Goal: Information Seeking & Learning: Learn about a topic

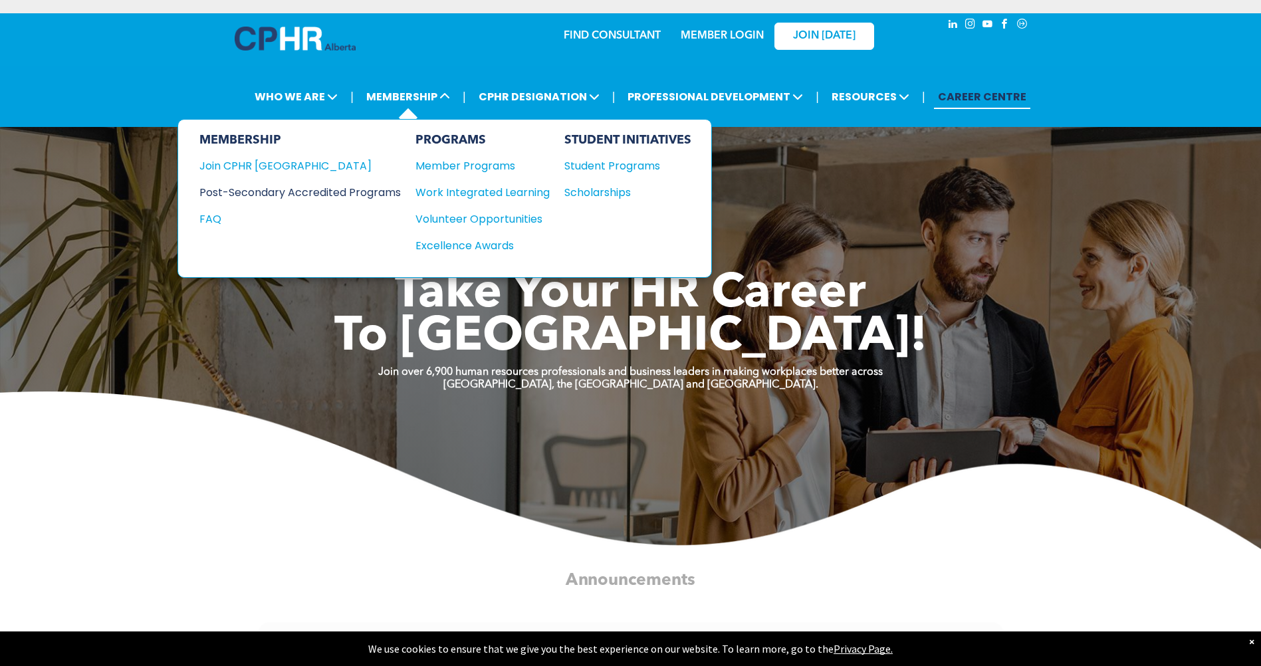
click at [273, 194] on div "Post-Secondary Accredited Programs" at bounding box center [289, 192] width 181 height 17
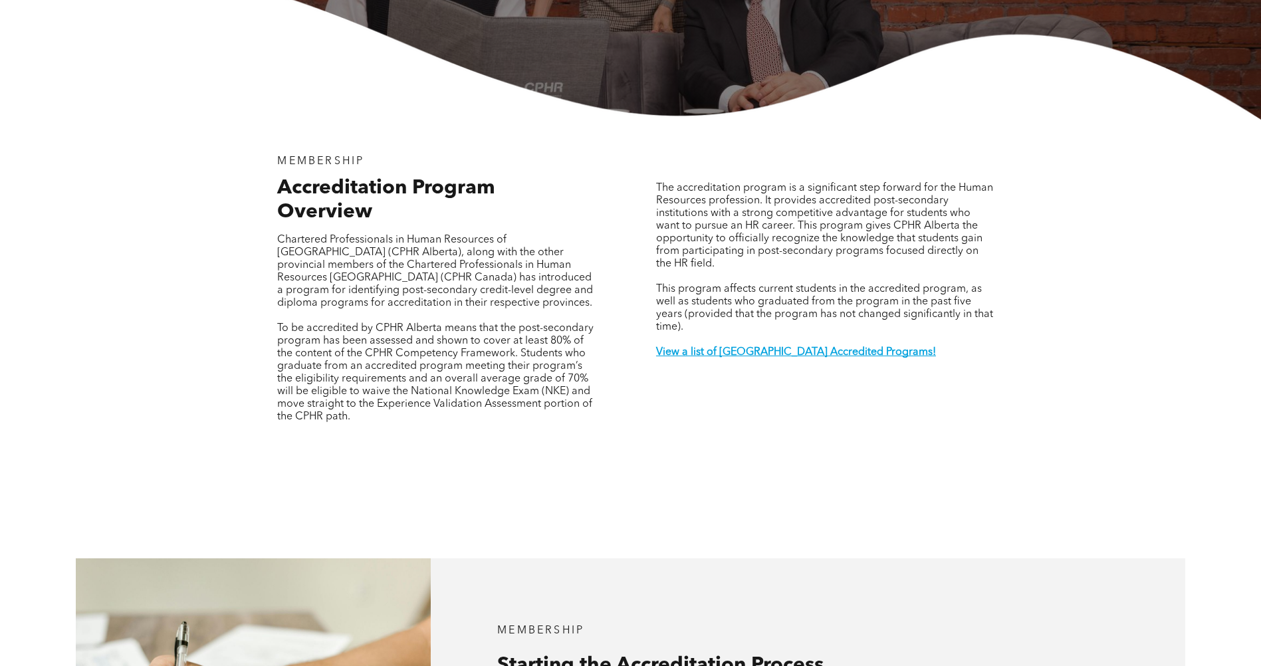
scroll to position [399, 0]
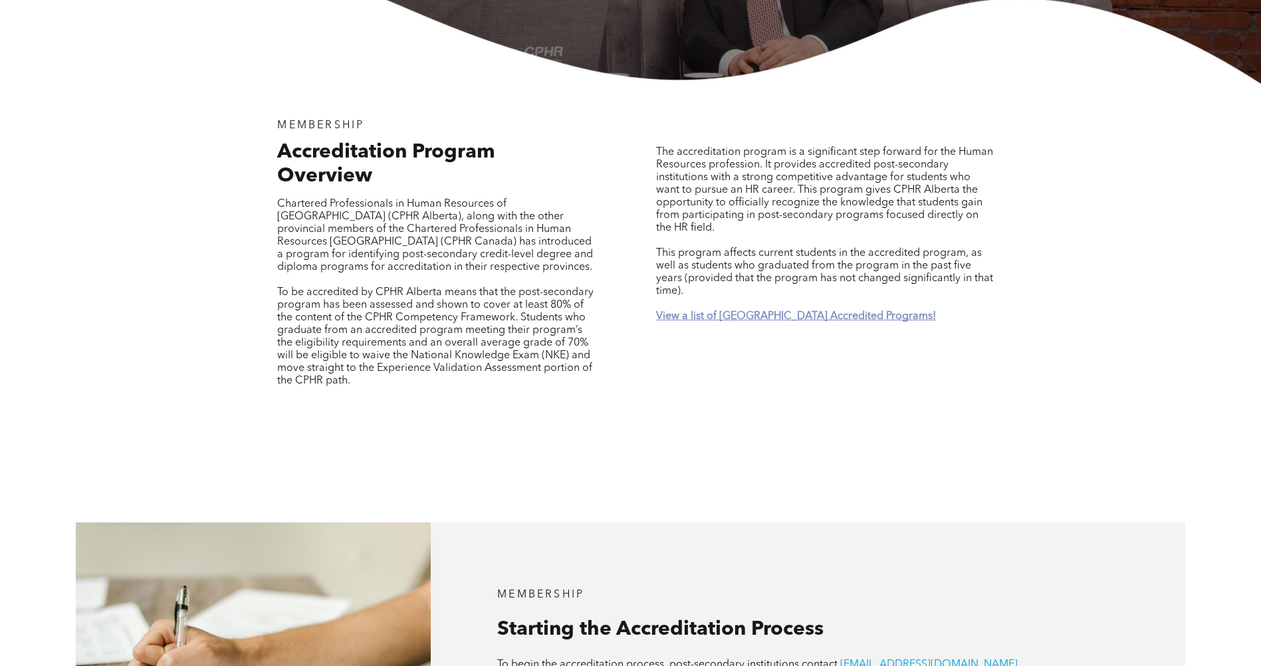
click at [718, 311] on strong "View a list of [GEOGRAPHIC_DATA] Accredited Programs!" at bounding box center [796, 316] width 280 height 11
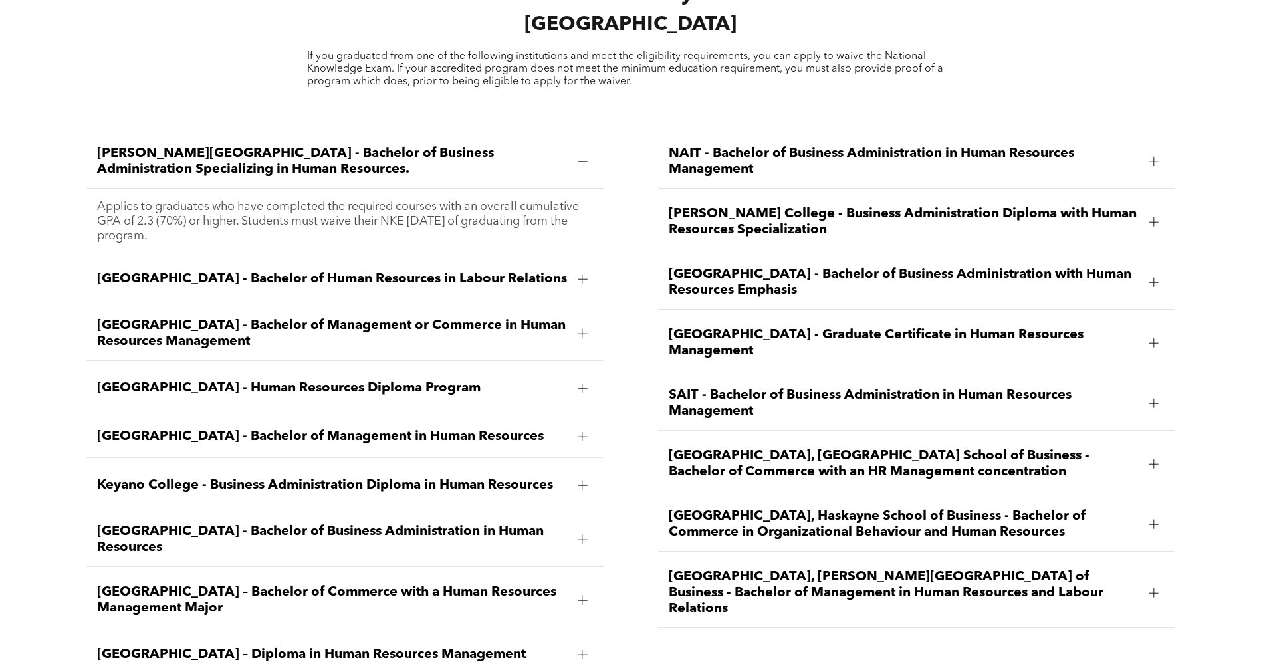
scroll to position [2024, 0]
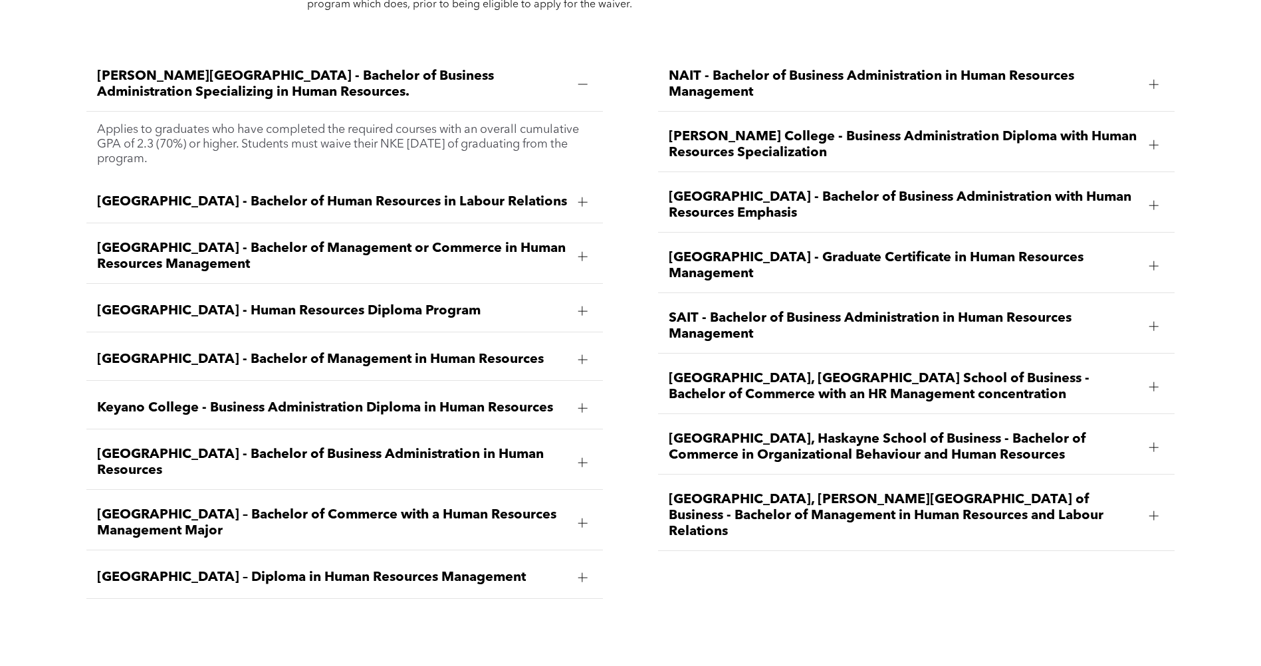
click at [1044, 371] on span "[GEOGRAPHIC_DATA], [GEOGRAPHIC_DATA] School of Business - Bachelor of Commerce …" at bounding box center [904, 387] width 471 height 32
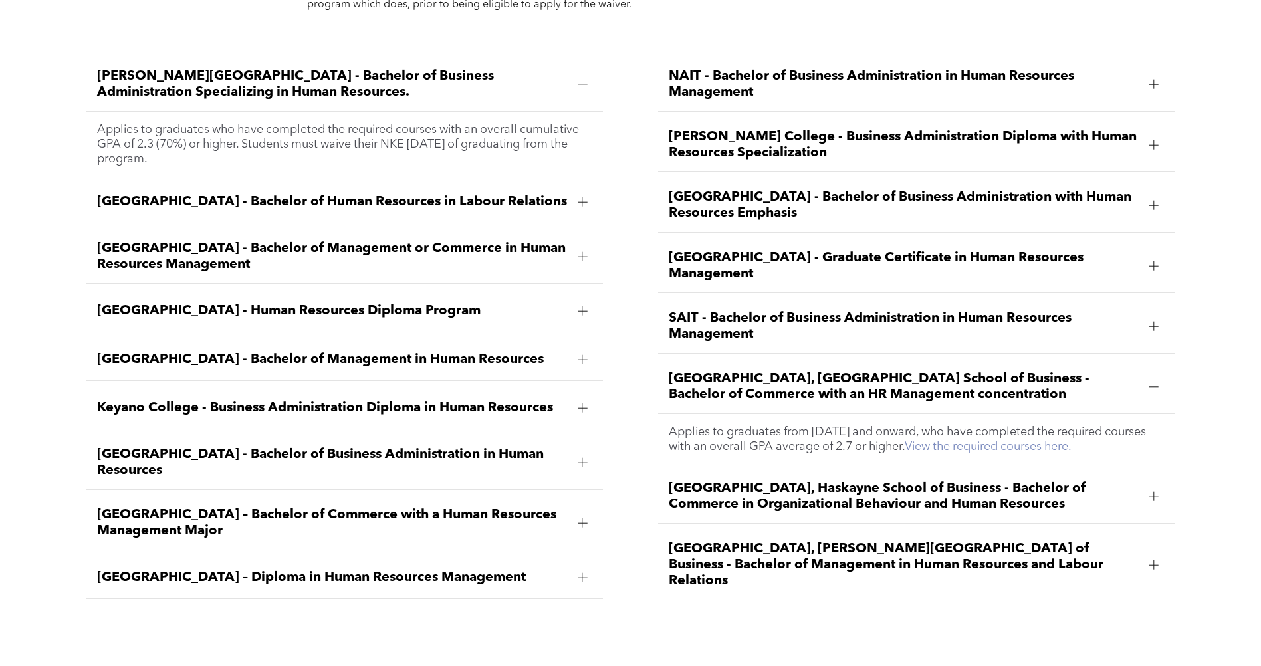
click at [1004, 441] on link "View the required courses here." at bounding box center [988, 447] width 167 height 12
click at [281, 507] on span "[GEOGRAPHIC_DATA] – Bachelor of Commerce with a Human Resources Management Major" at bounding box center [332, 523] width 471 height 32
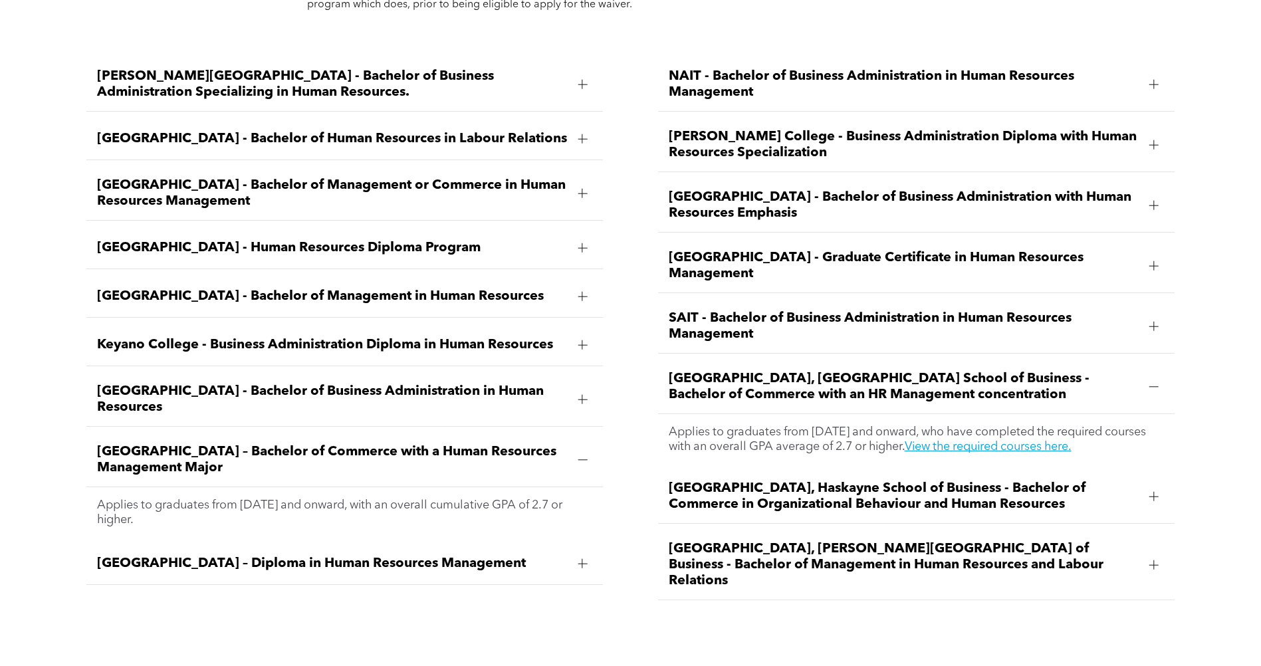
click at [485, 498] on p "Applies to graduates from [DATE] and onward, with an overall cumulative GPA of …" at bounding box center [345, 512] width 496 height 29
click at [279, 444] on span "[GEOGRAPHIC_DATA] – Bachelor of Commerce with a Human Resources Management Major" at bounding box center [332, 460] width 471 height 32
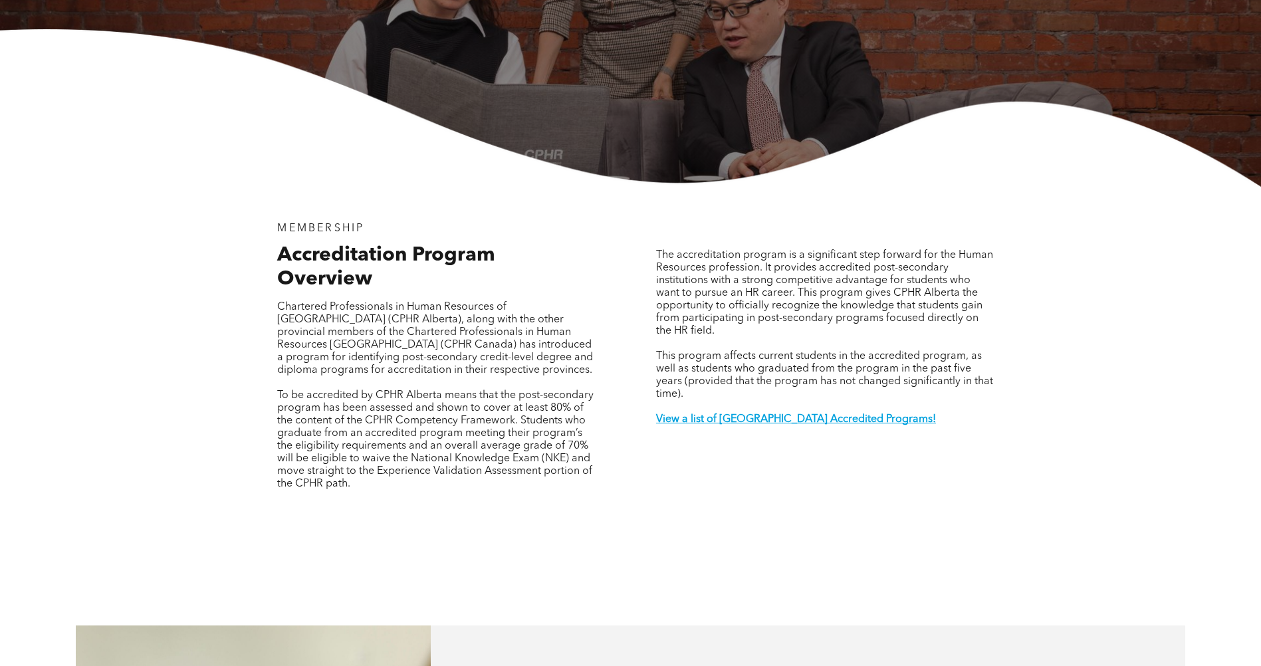
scroll to position [0, 0]
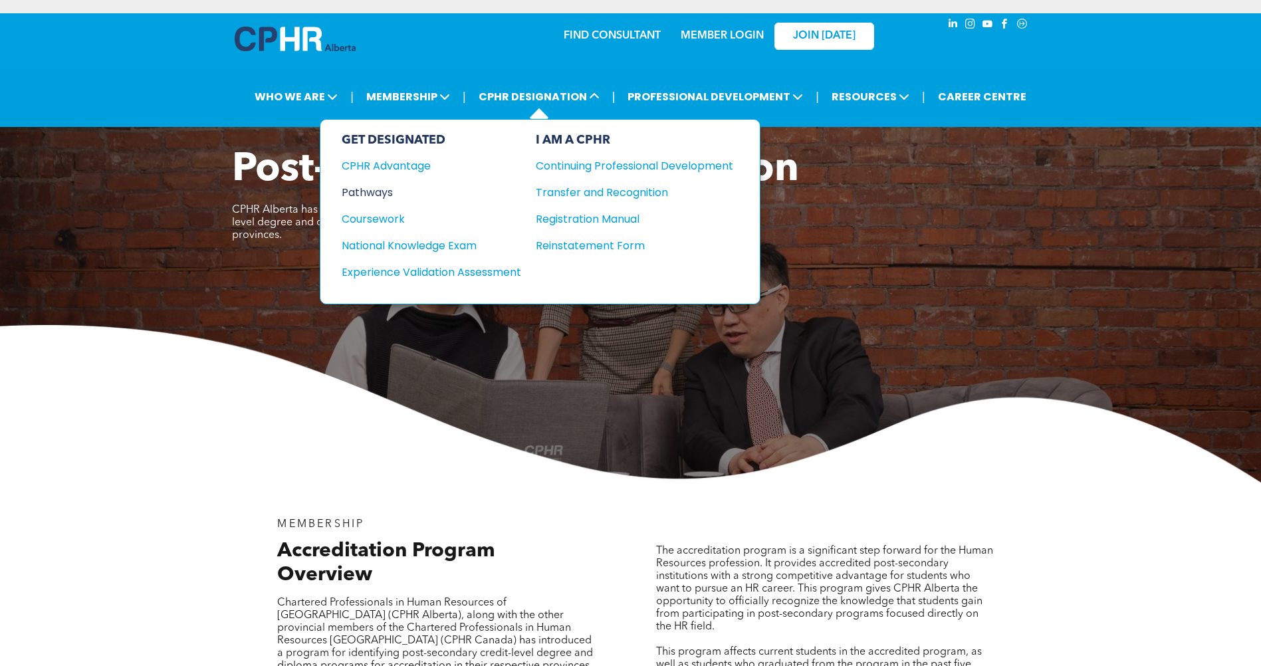
click at [370, 197] on div "Pathways" at bounding box center [423, 192] width 162 height 17
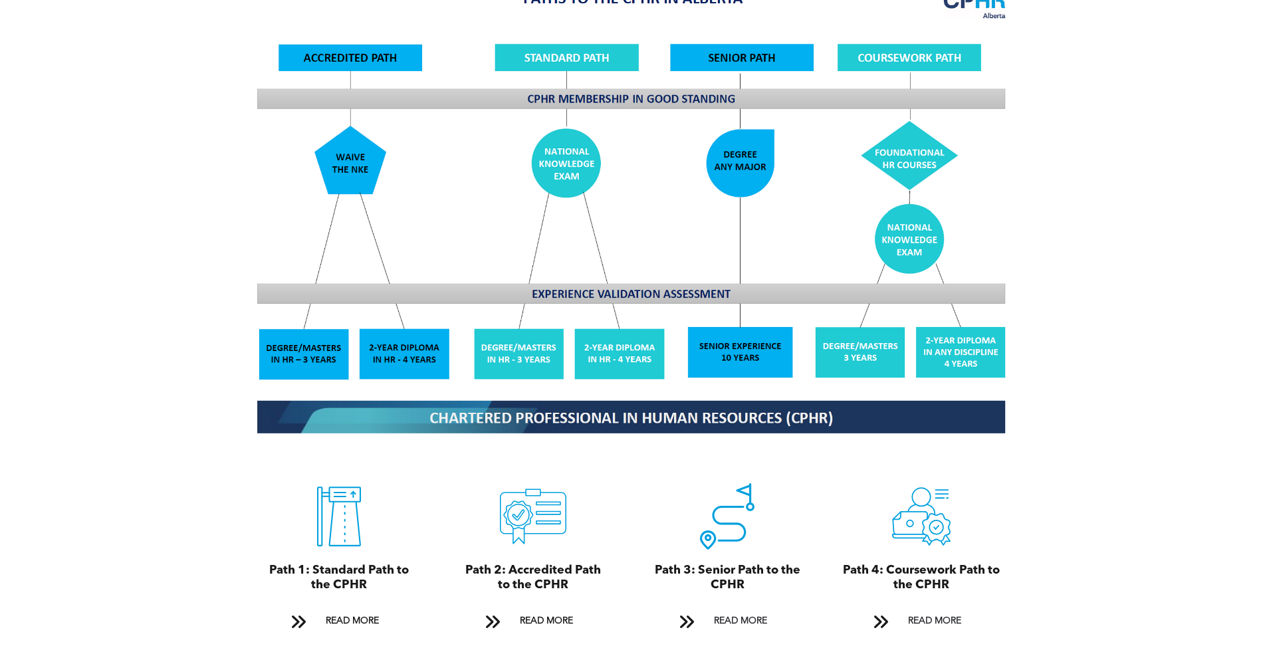
scroll to position [1263, 0]
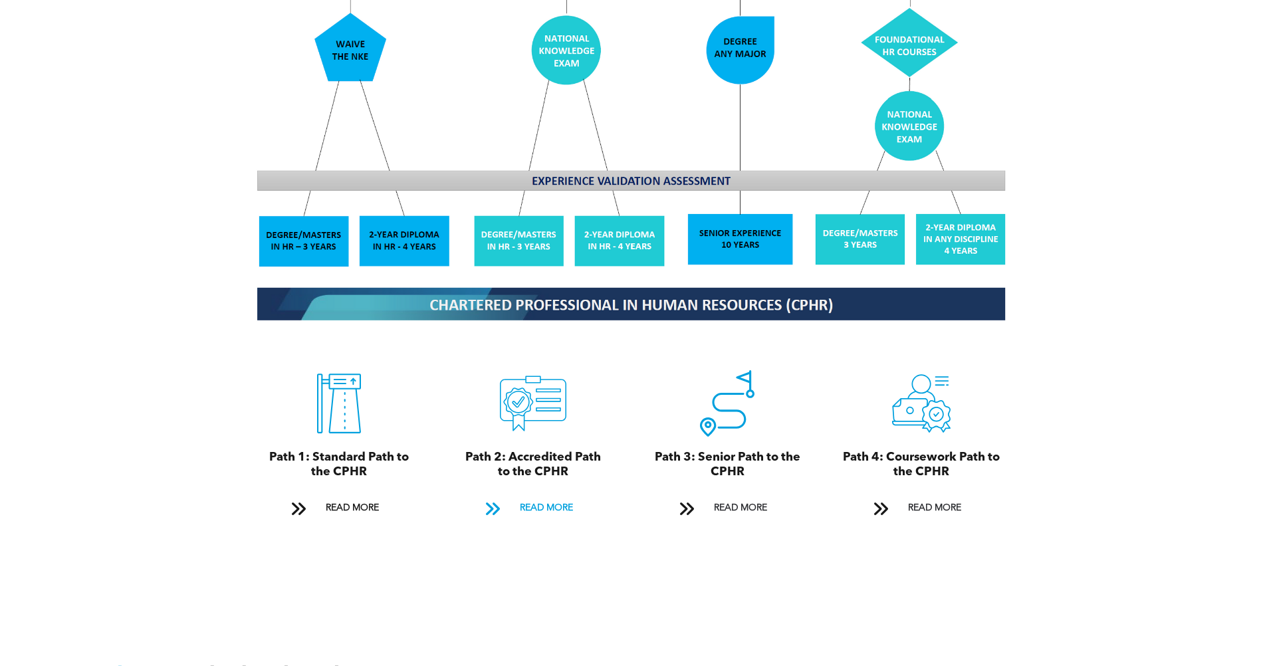
click at [499, 500] on span at bounding box center [492, 509] width 17 height 18
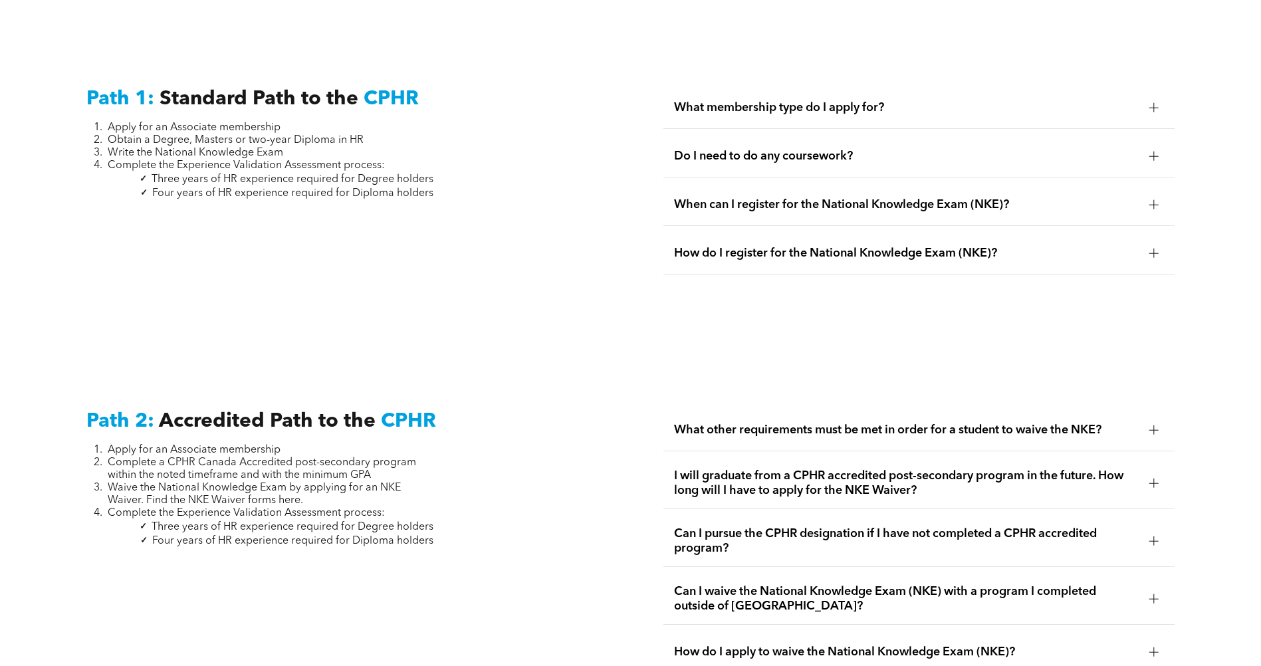
scroll to position [1573, 0]
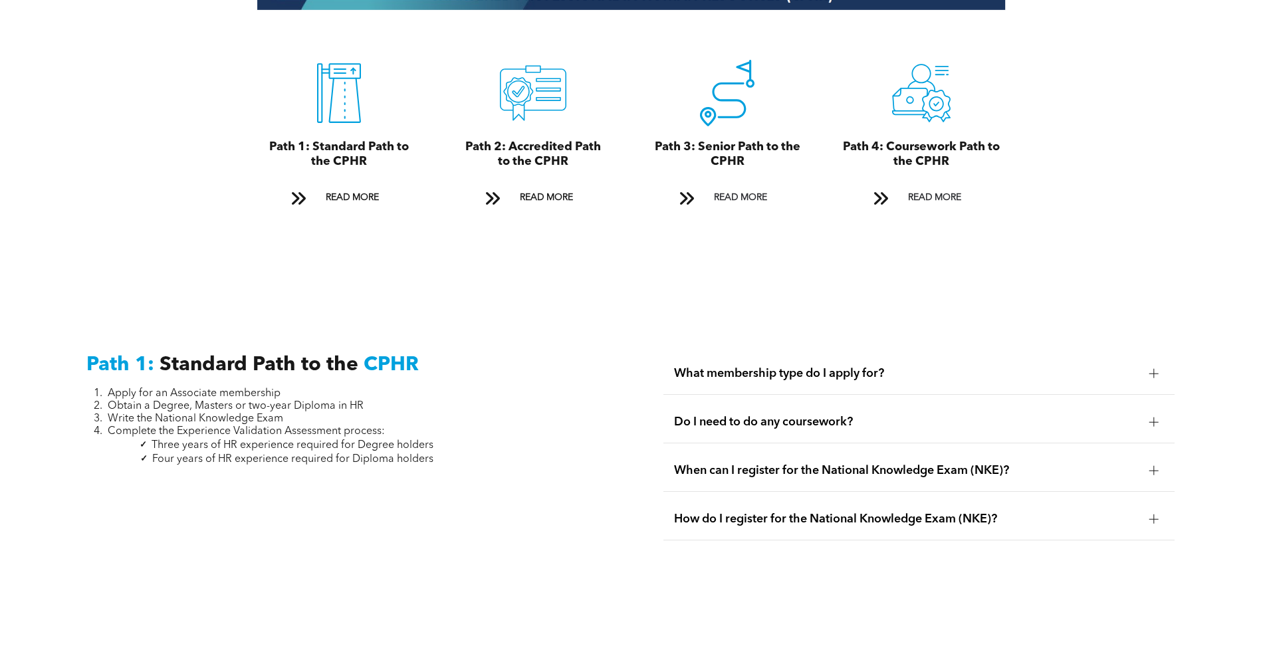
click at [766, 415] on span "Do I need to do any coursework?" at bounding box center [906, 422] width 465 height 15
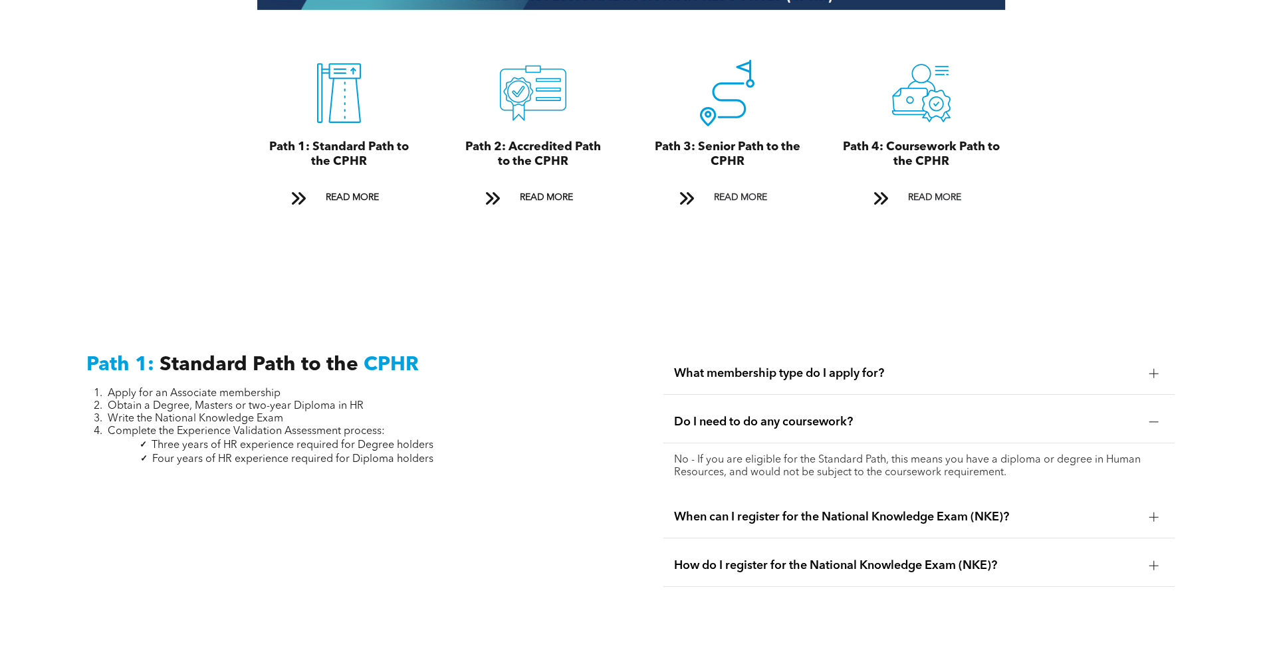
click at [755, 366] on span "What membership type do I apply for?" at bounding box center [906, 373] width 465 height 15
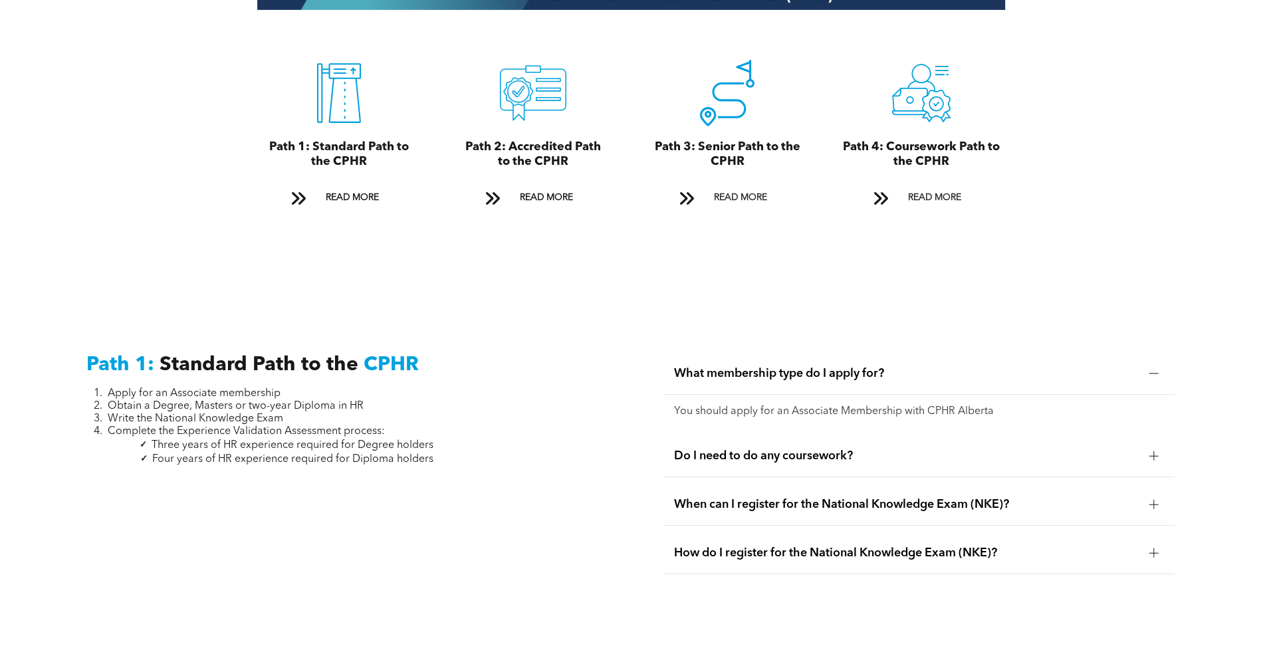
click at [733, 497] on span "When can I register for the National Knowledge Exam (NKE)?" at bounding box center [906, 504] width 465 height 15
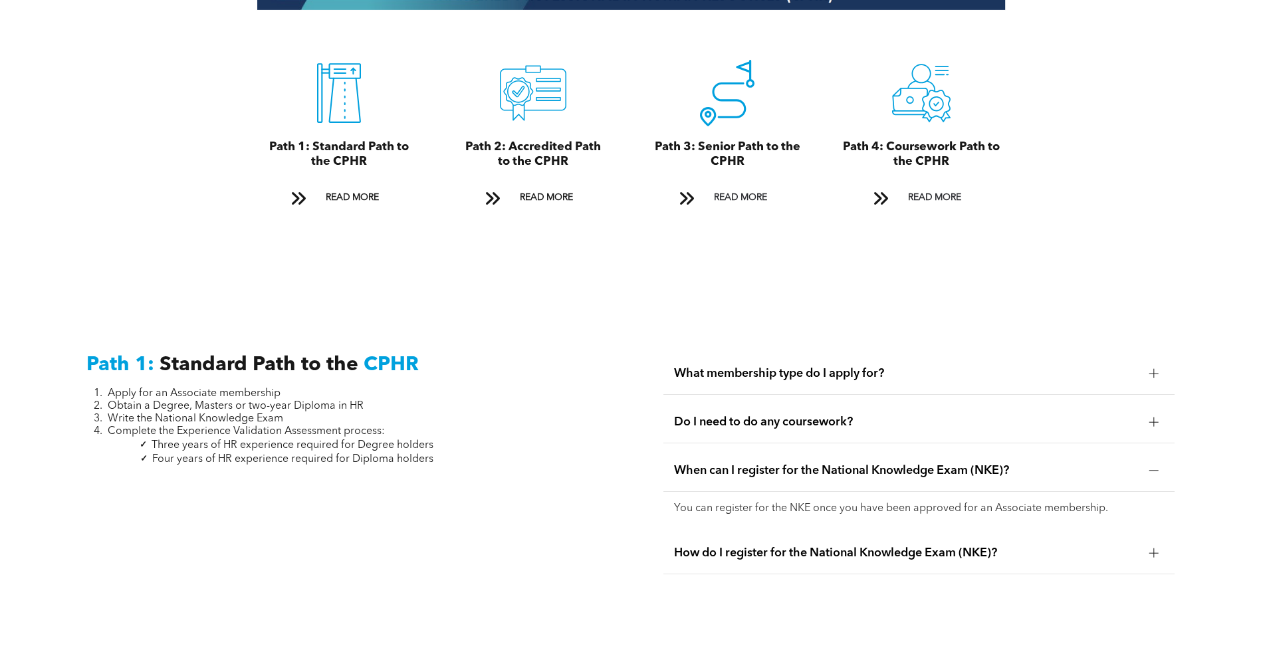
click at [727, 546] on span "How do I register for the National Knowledge Exam (NKE)?" at bounding box center [906, 553] width 465 height 15
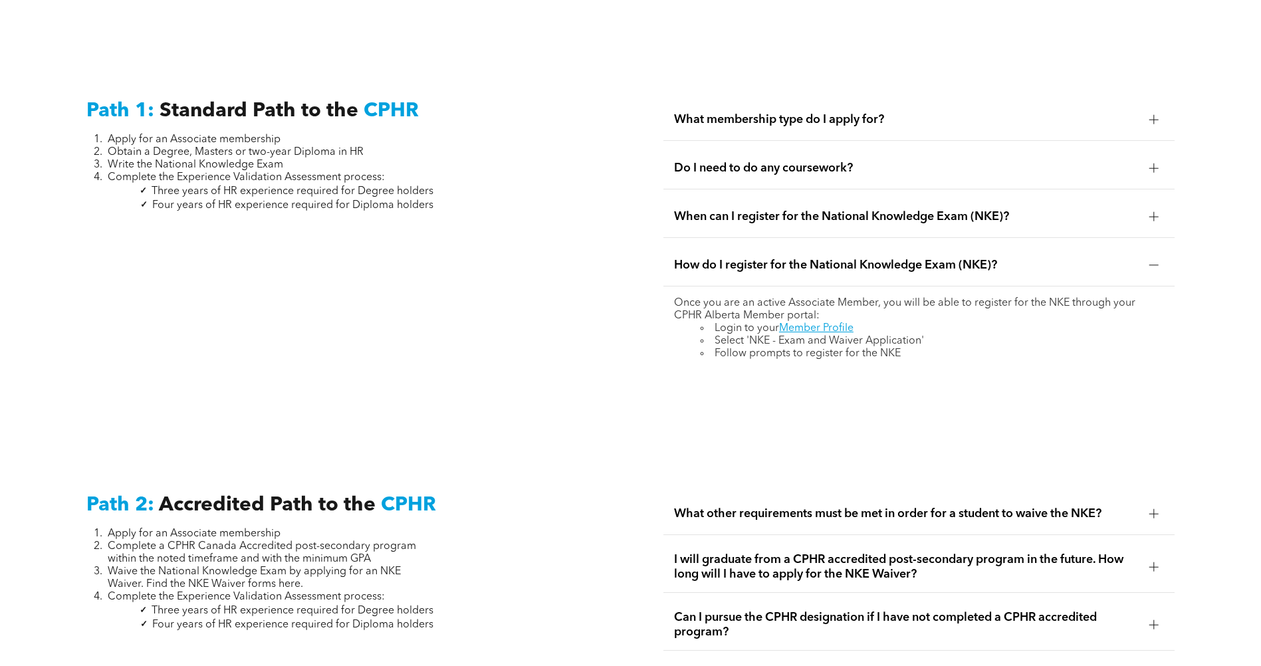
scroll to position [2105, 0]
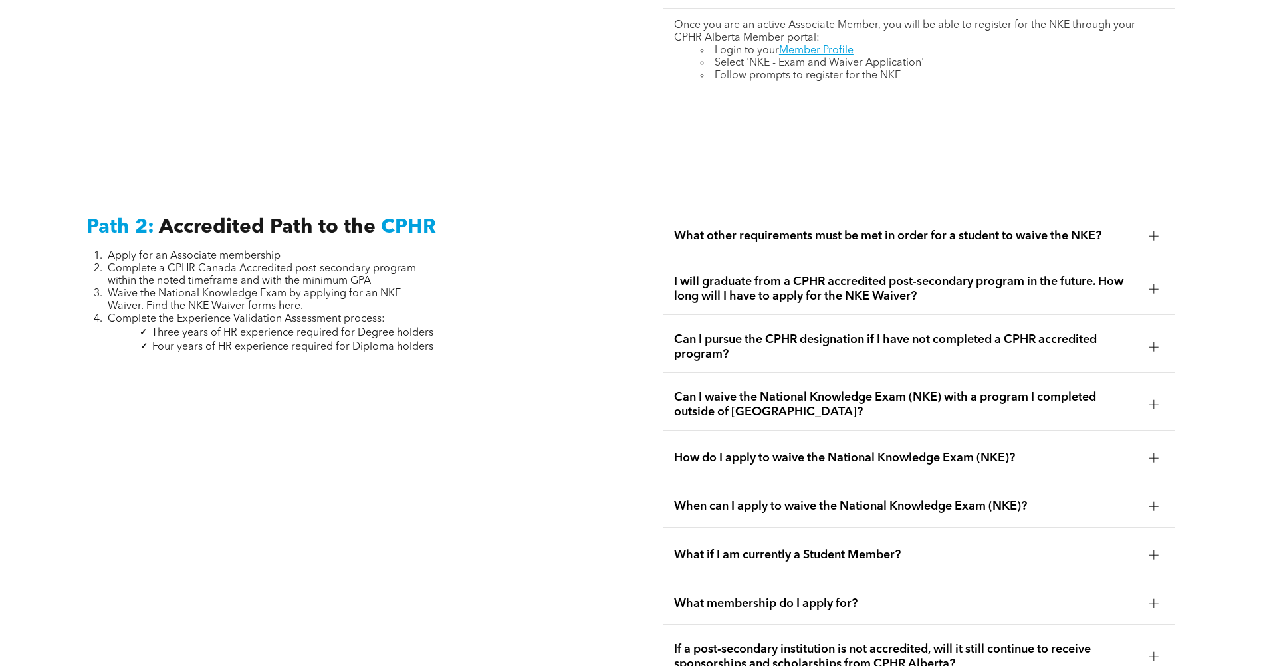
click at [735, 284] on span "I will graduate from a CPHR accredited post-secondary program in the future. Ho…" at bounding box center [906, 289] width 465 height 29
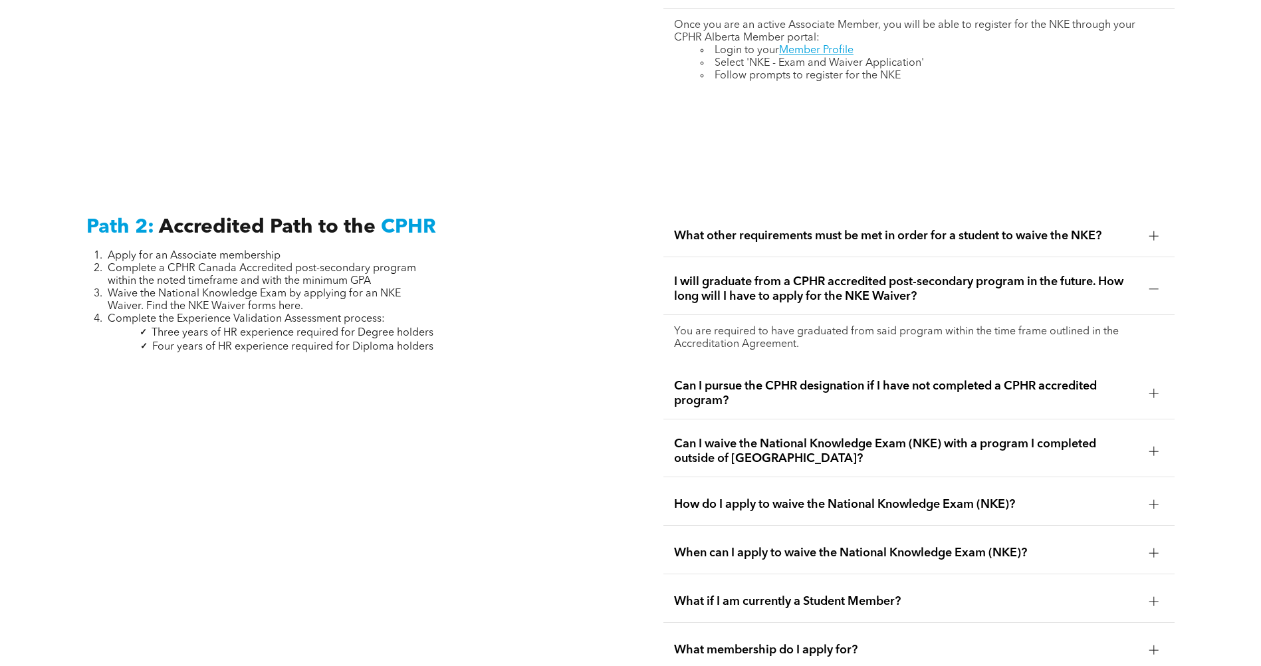
click at [737, 275] on span "I will graduate from a CPHR accredited post-secondary program in the future. Ho…" at bounding box center [906, 289] width 465 height 29
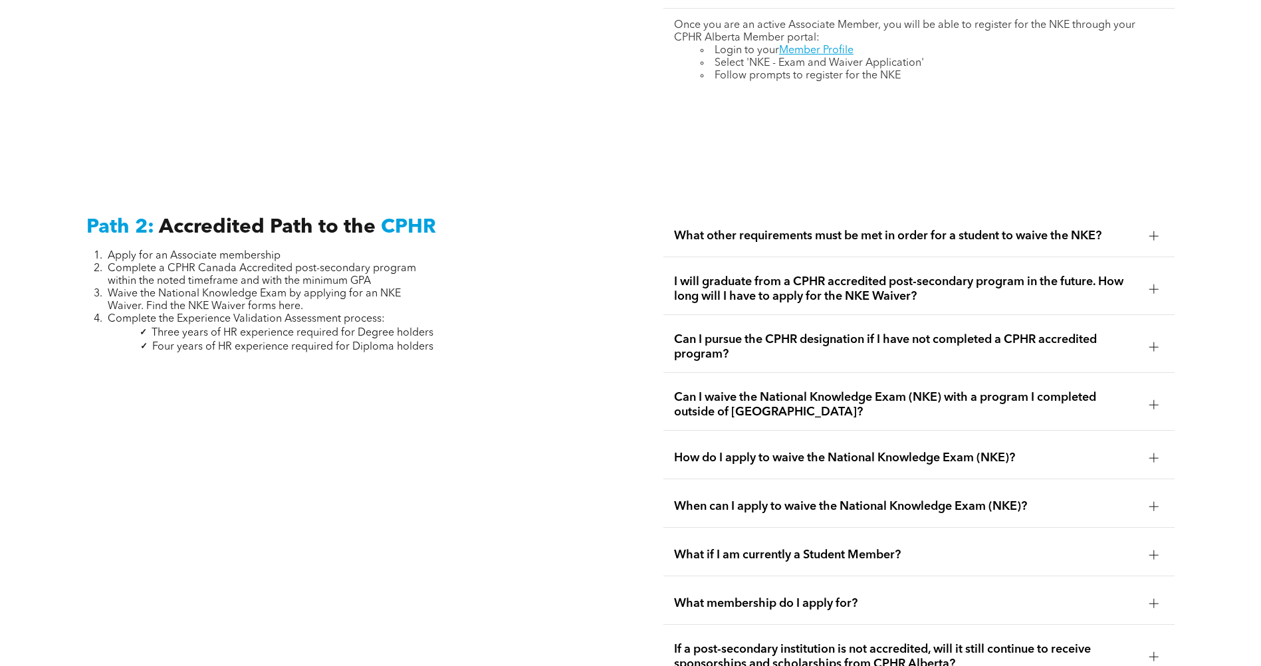
click at [730, 332] on span "Can I pursue the CPHR designation if I have not completed a CPHR accredited pro…" at bounding box center [906, 346] width 465 height 29
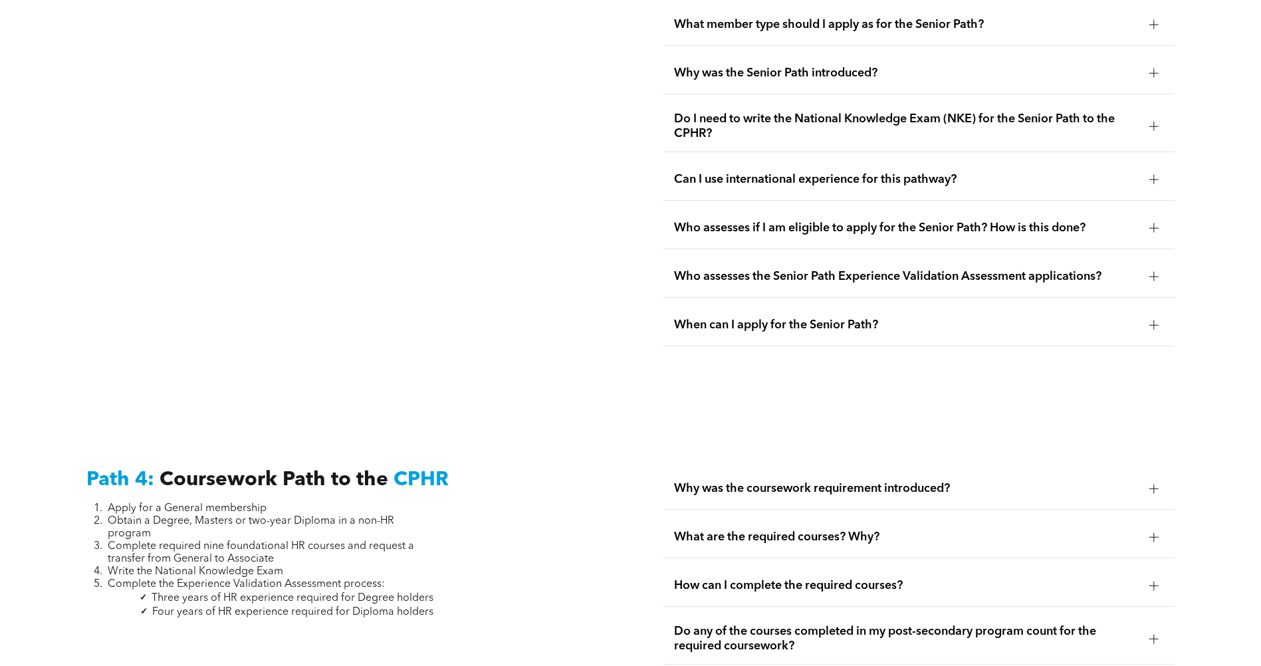
scroll to position [3368, 0]
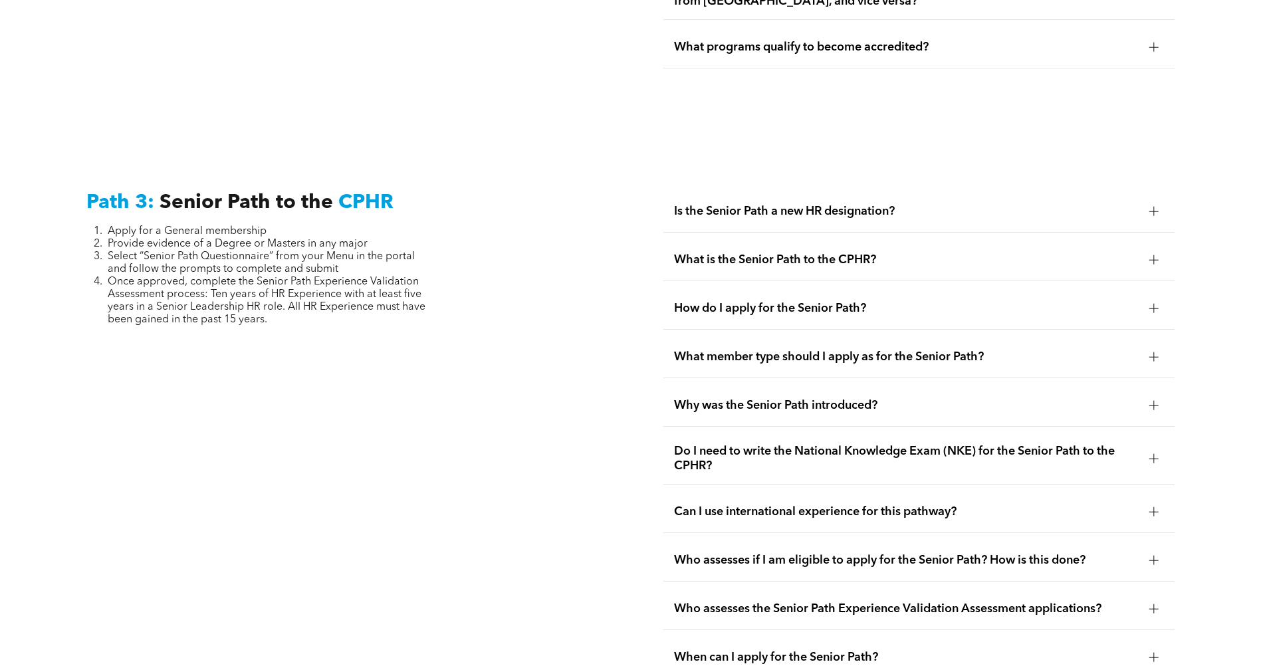
click at [759, 204] on span "Is the Senior Path a new HR designation?" at bounding box center [906, 211] width 465 height 15
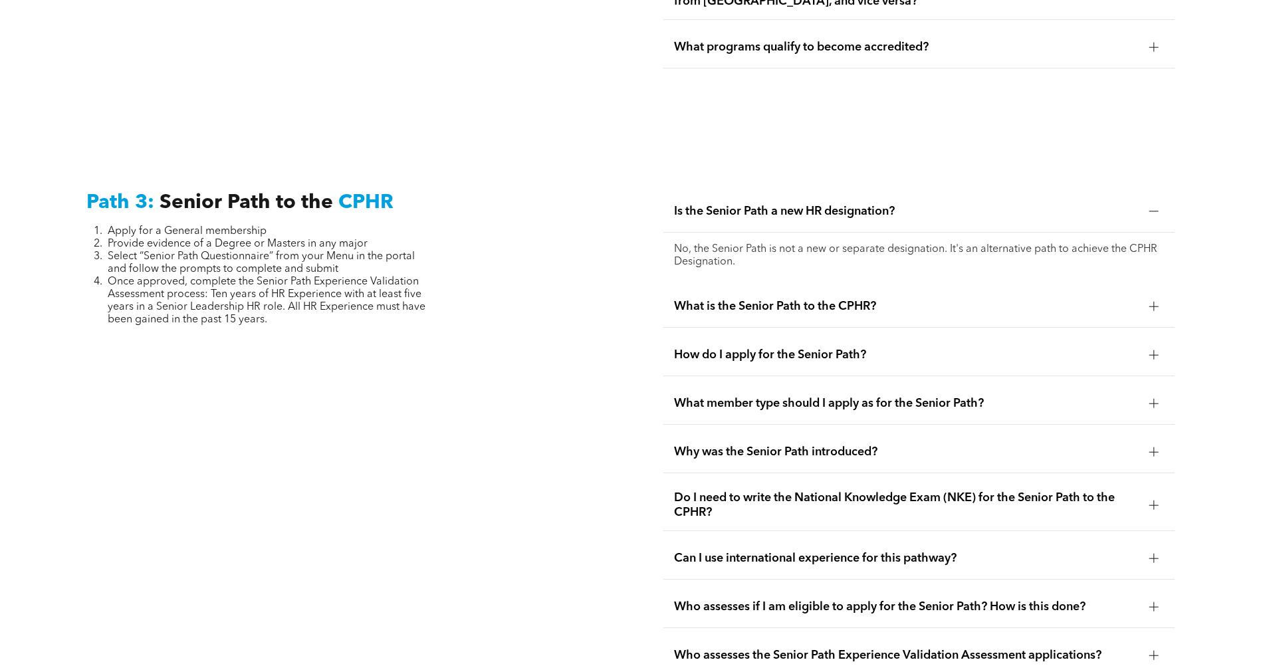
click at [780, 299] on span "What is the Senior Path to the CPHR?" at bounding box center [906, 306] width 465 height 15
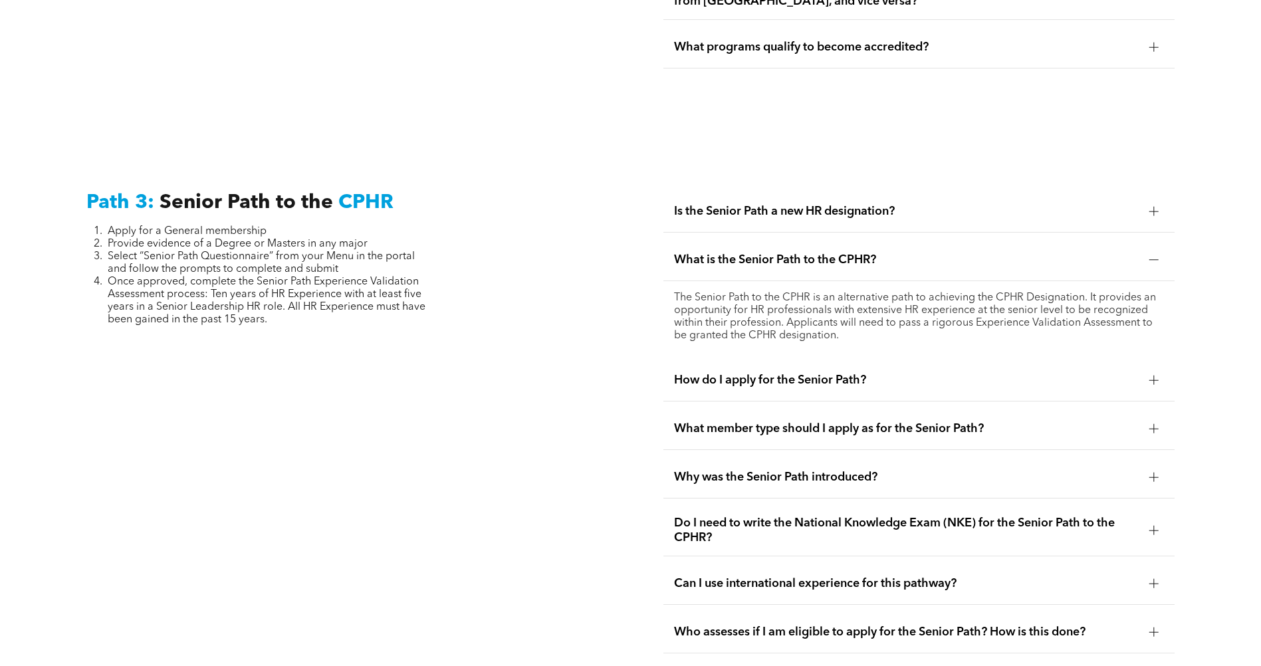
click at [775, 373] on span "How do I apply for the Senior Path?" at bounding box center [906, 380] width 465 height 15
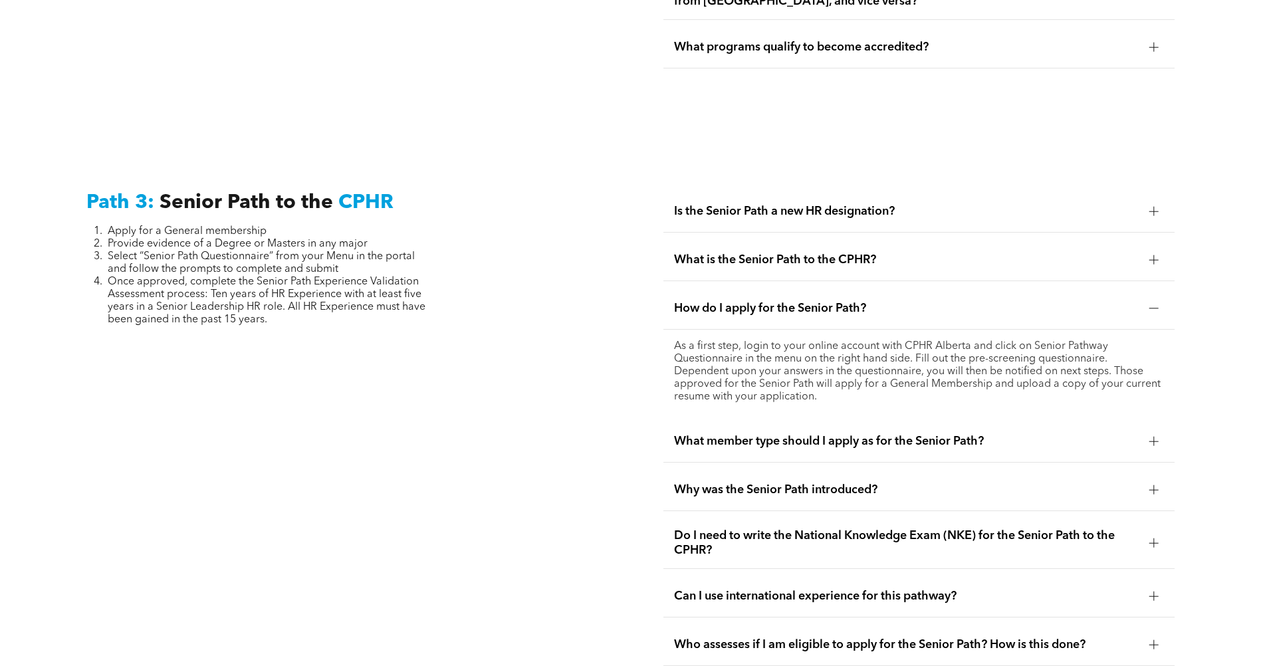
click at [787, 421] on div "What member type should I apply as for the Senior Path?" at bounding box center [918, 442] width 511 height 42
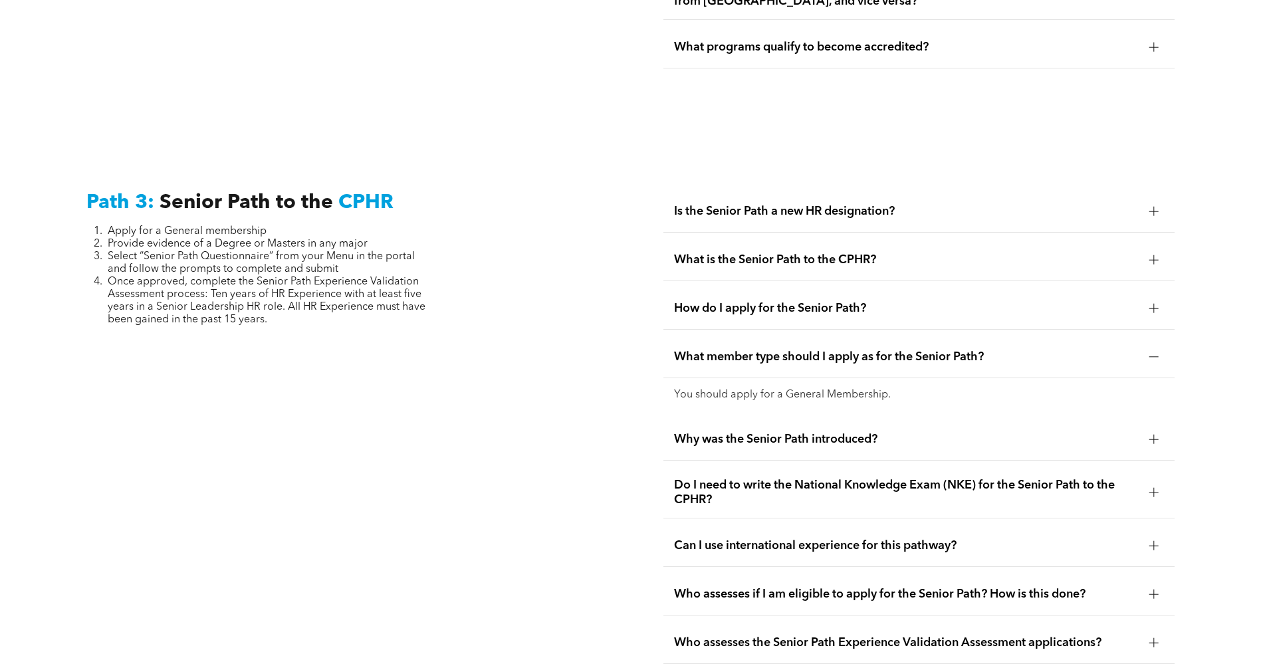
click at [770, 419] on div "Why was the Senior Path introduced?" at bounding box center [918, 440] width 511 height 42
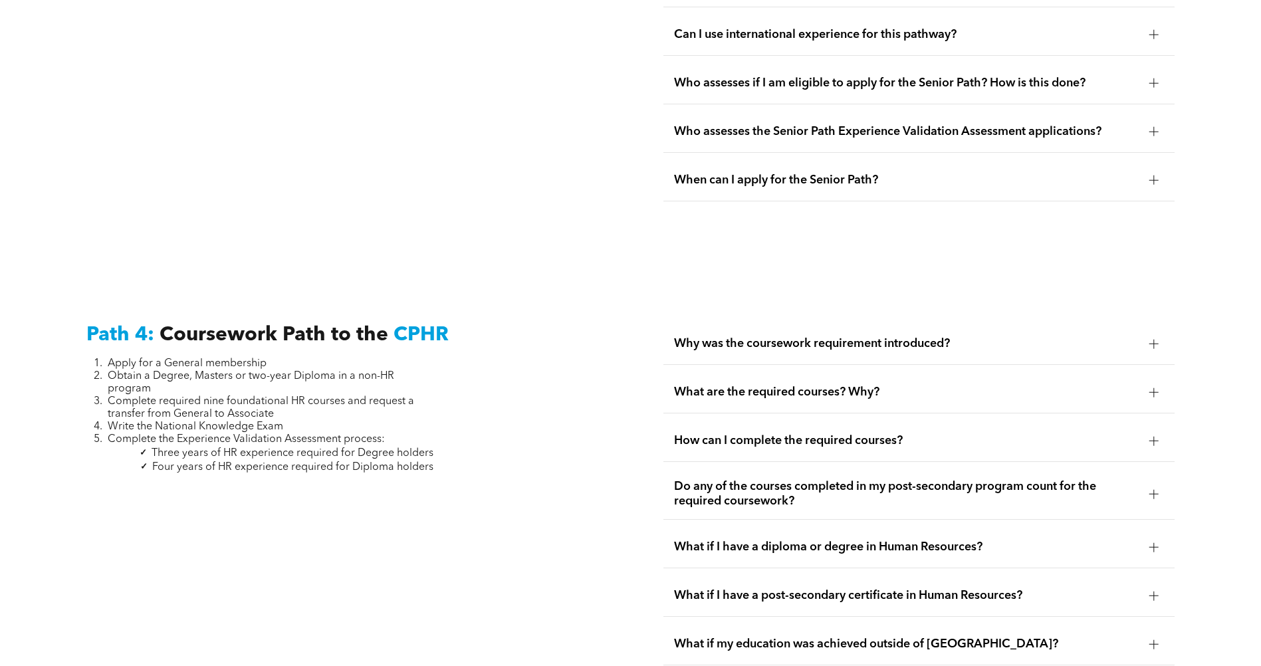
scroll to position [4299, 0]
